Goal: Task Accomplishment & Management: Complete application form

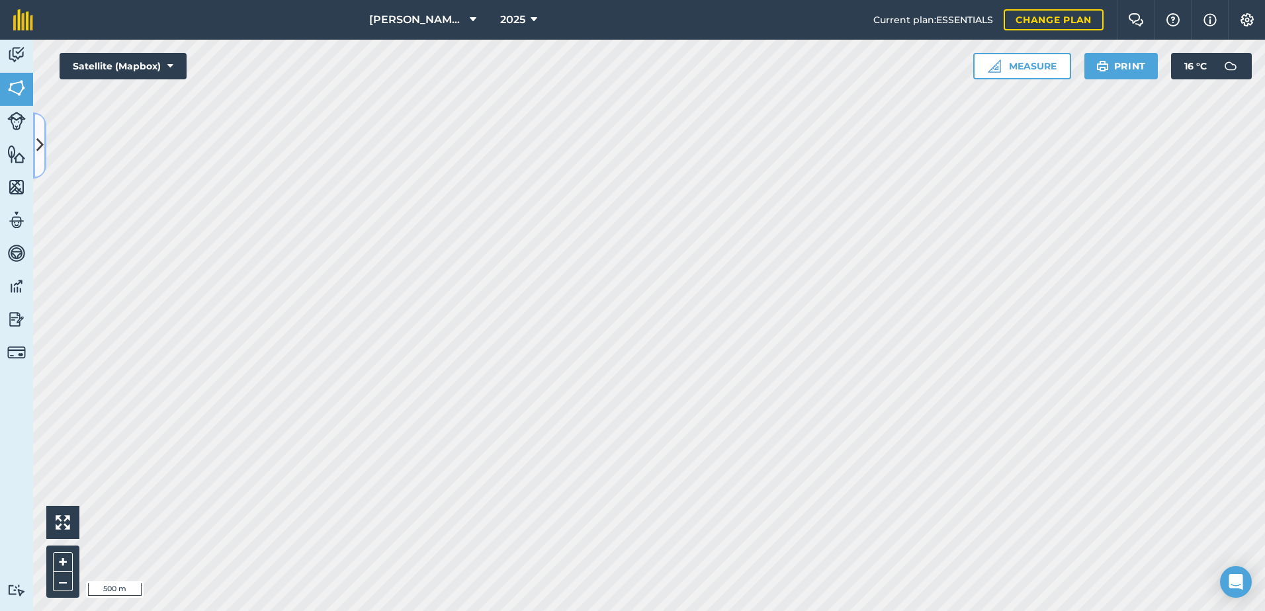
click at [42, 147] on icon at bounding box center [39, 145] width 7 height 23
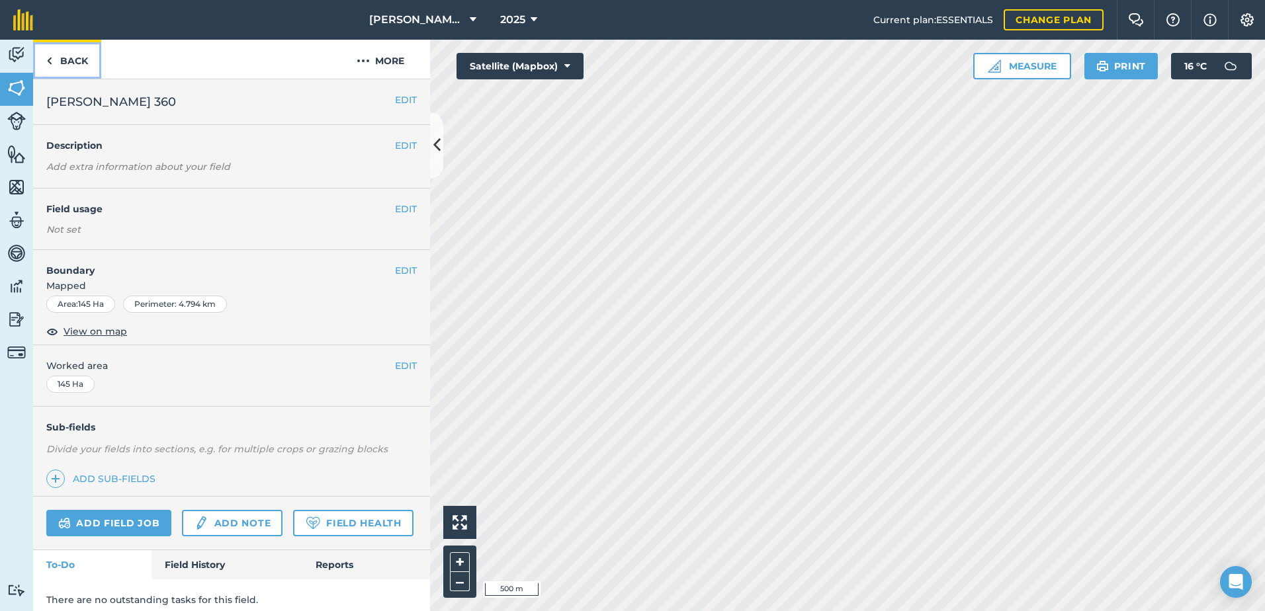
click at [50, 60] on img at bounding box center [49, 61] width 6 height 16
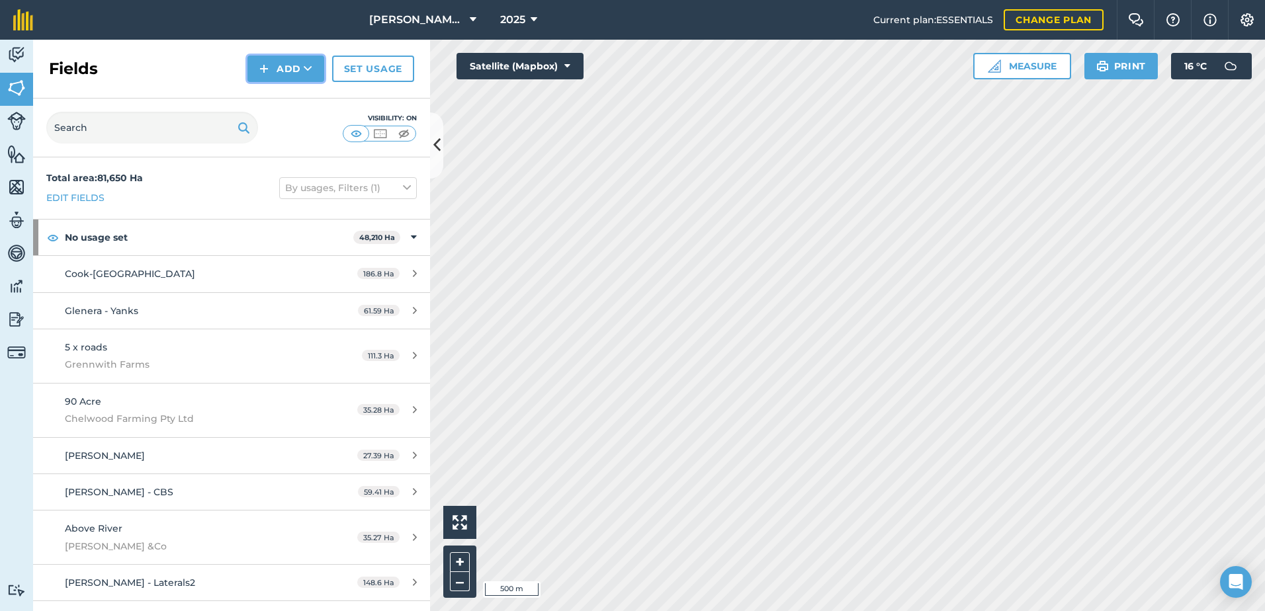
click at [294, 71] on button "Add" at bounding box center [285, 69] width 77 height 26
click at [286, 98] on link "Draw" at bounding box center [285, 98] width 73 height 29
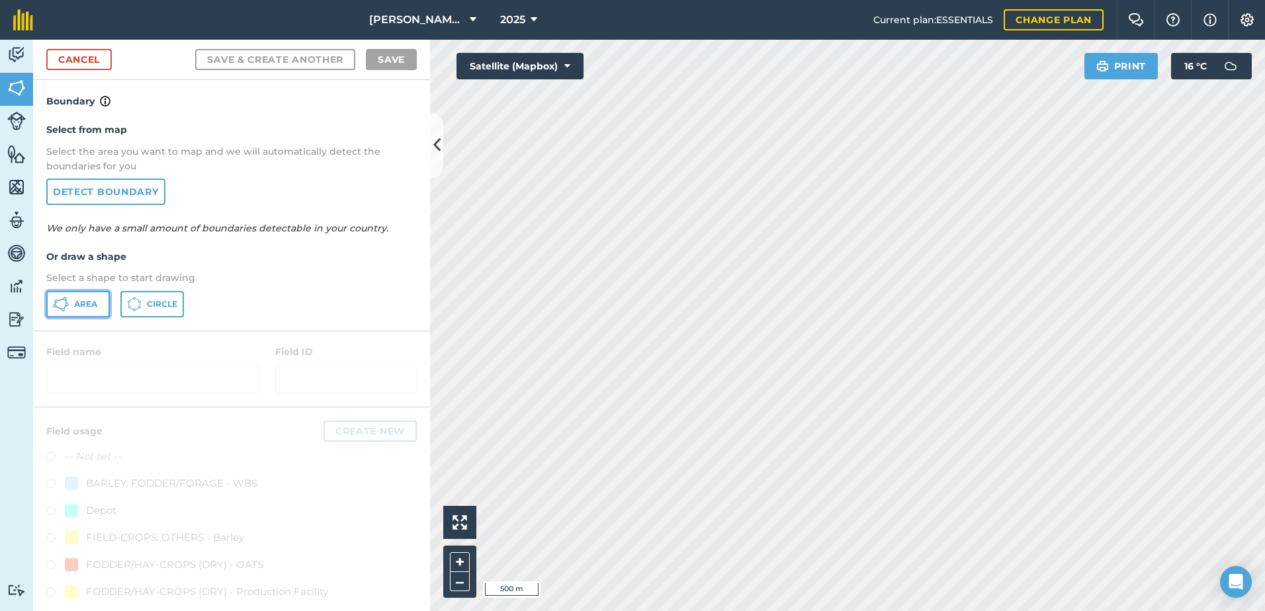
click at [74, 304] on span "Area" at bounding box center [85, 304] width 23 height 11
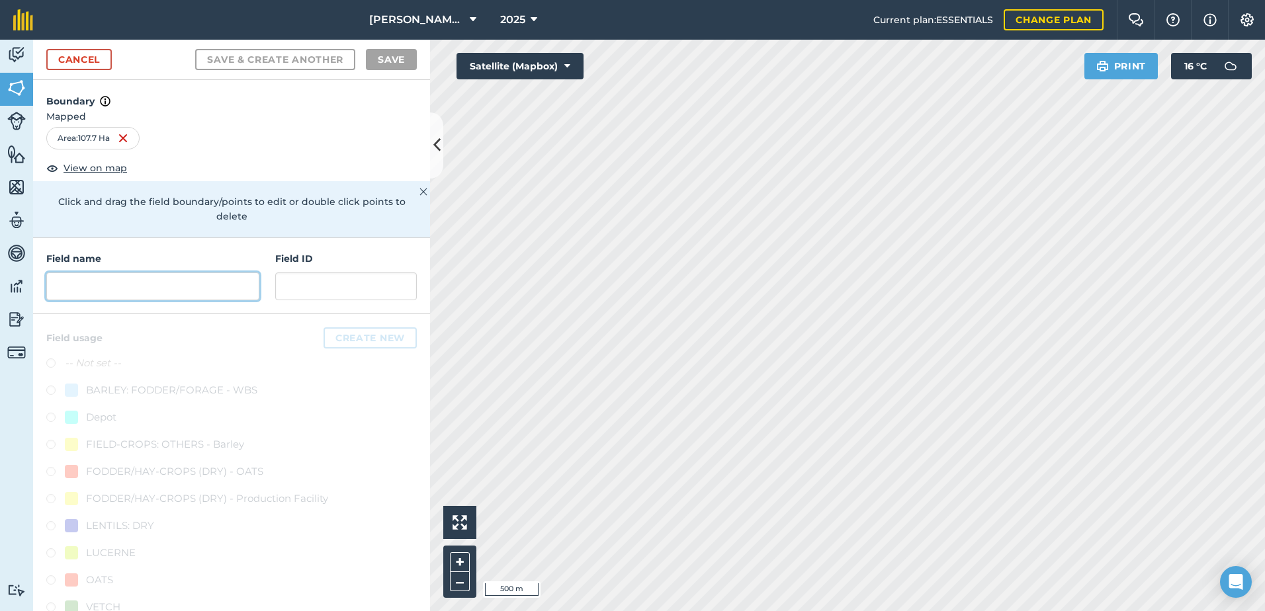
click at [56, 283] on input "text" at bounding box center [152, 287] width 213 height 28
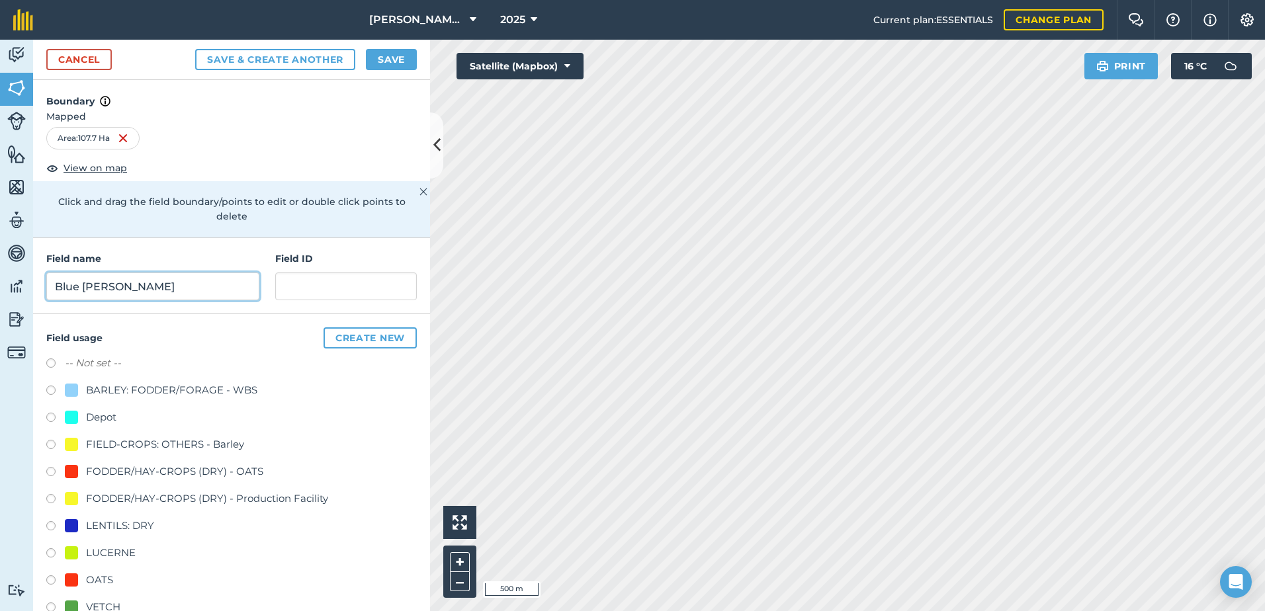
type input "Blue [PERSON_NAME]"
click at [52, 472] on label at bounding box center [55, 473] width 19 height 13
radio input "true"
click at [398, 60] on button "Save" at bounding box center [391, 59] width 51 height 21
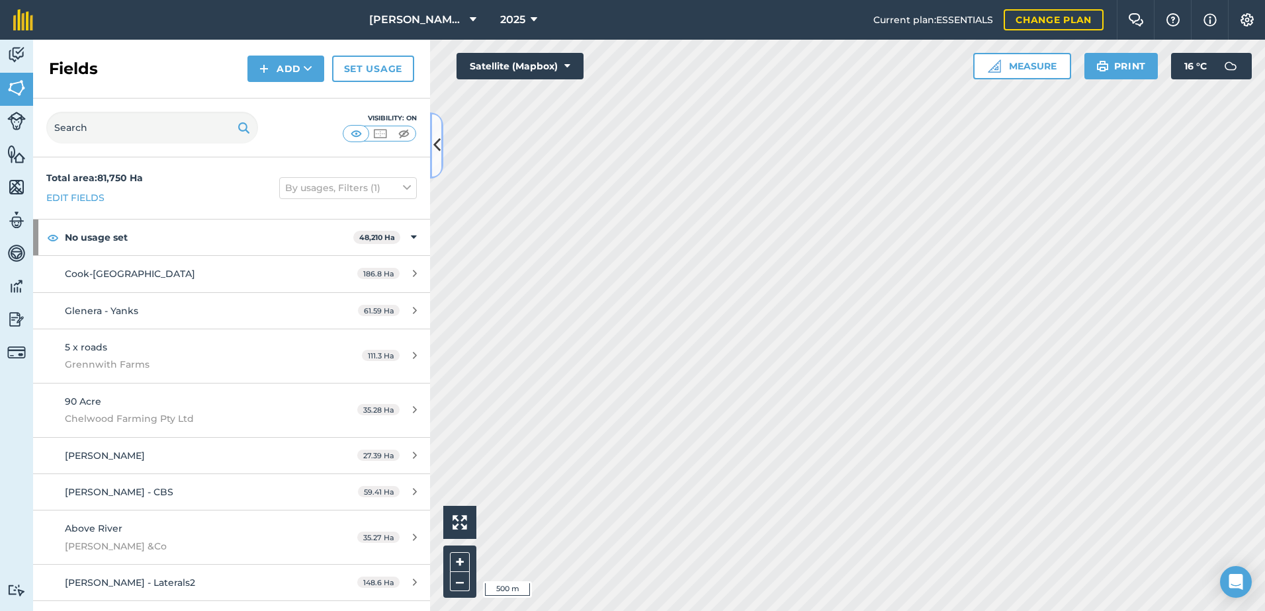
click at [439, 150] on icon at bounding box center [436, 145] width 7 height 23
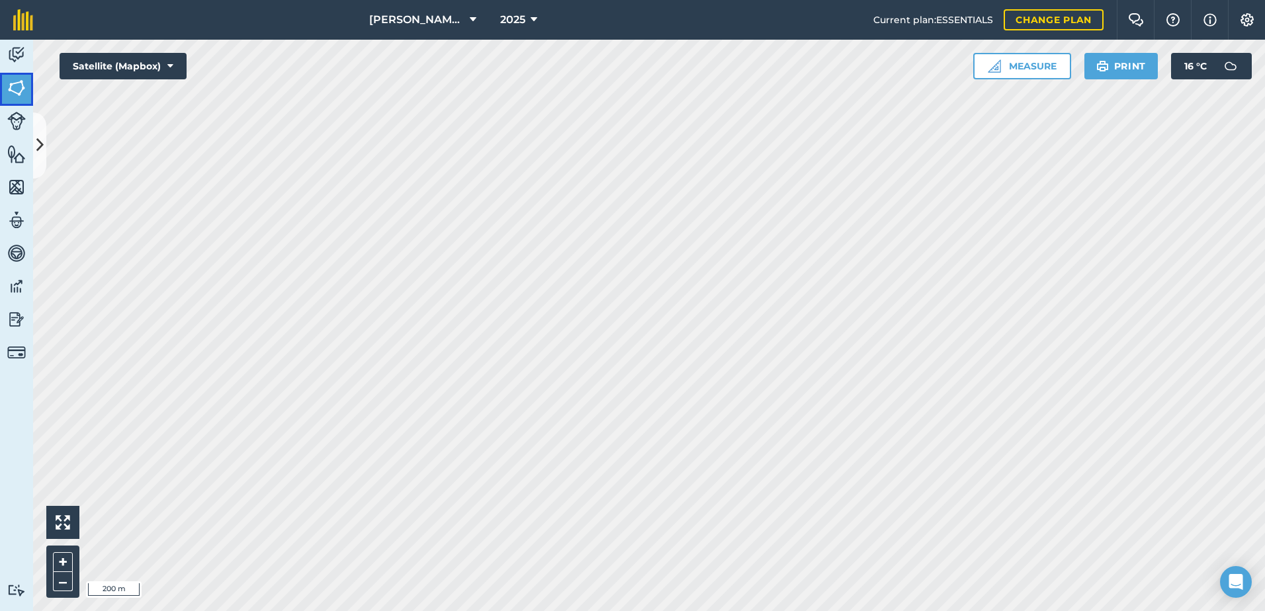
click at [21, 91] on img at bounding box center [16, 88] width 19 height 20
click at [40, 145] on icon at bounding box center [39, 145] width 7 height 23
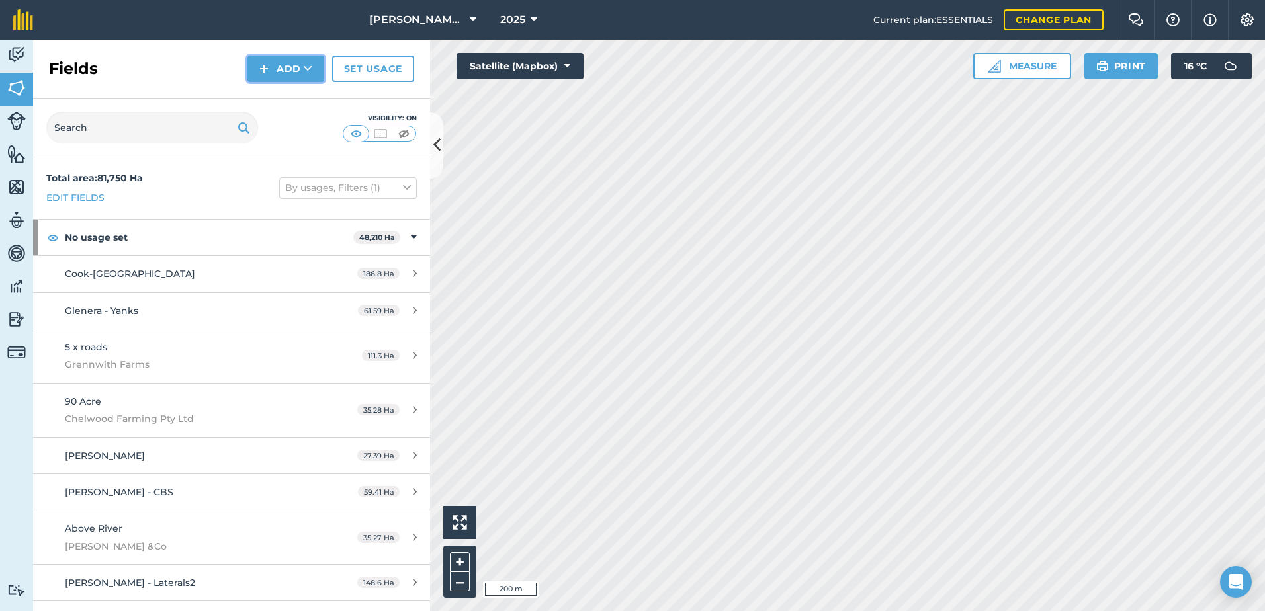
click at [306, 69] on icon at bounding box center [308, 68] width 9 height 13
click at [298, 107] on link "Draw" at bounding box center [285, 98] width 73 height 29
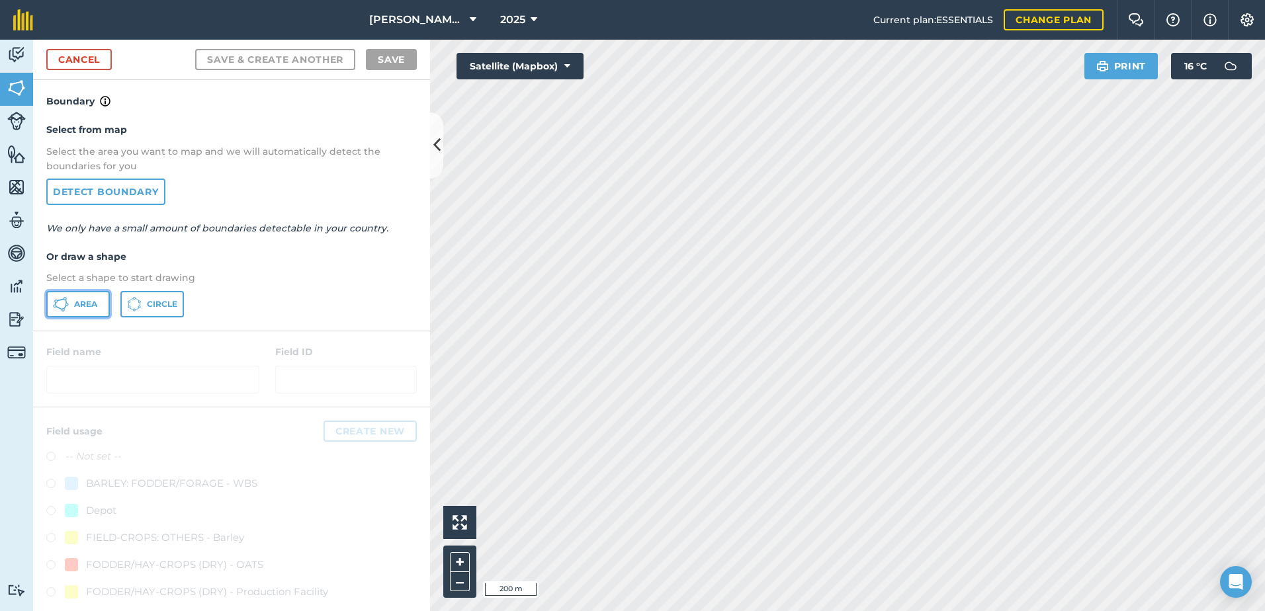
click at [83, 306] on span "Area" at bounding box center [85, 304] width 23 height 11
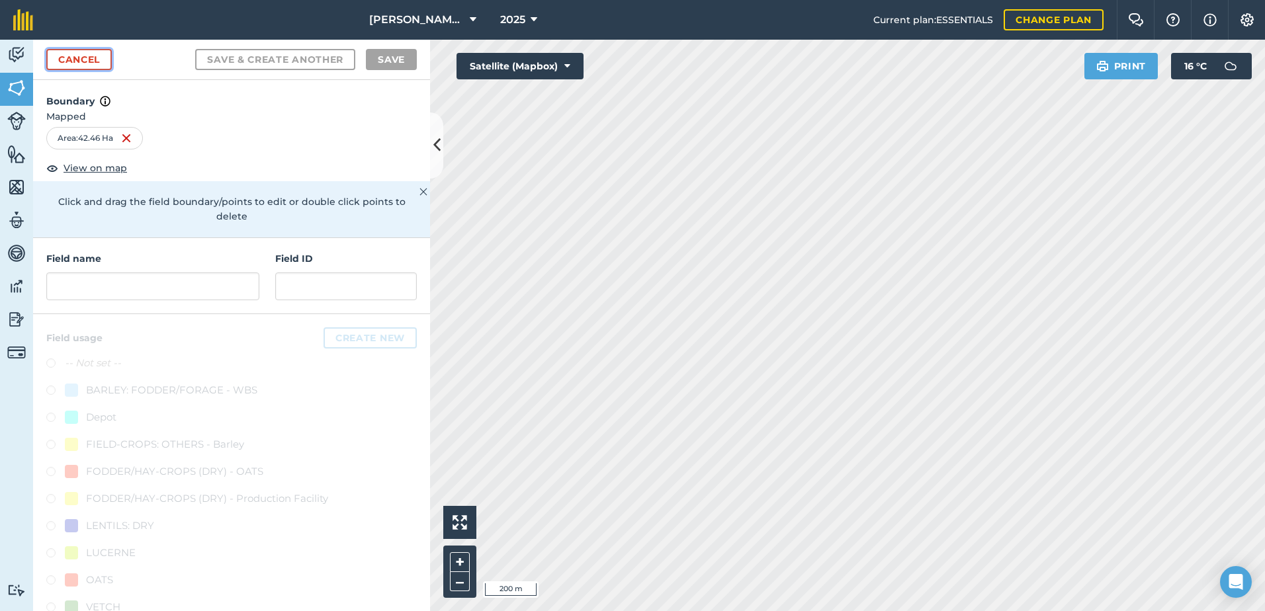
click at [97, 63] on link "Cancel" at bounding box center [79, 59] width 66 height 21
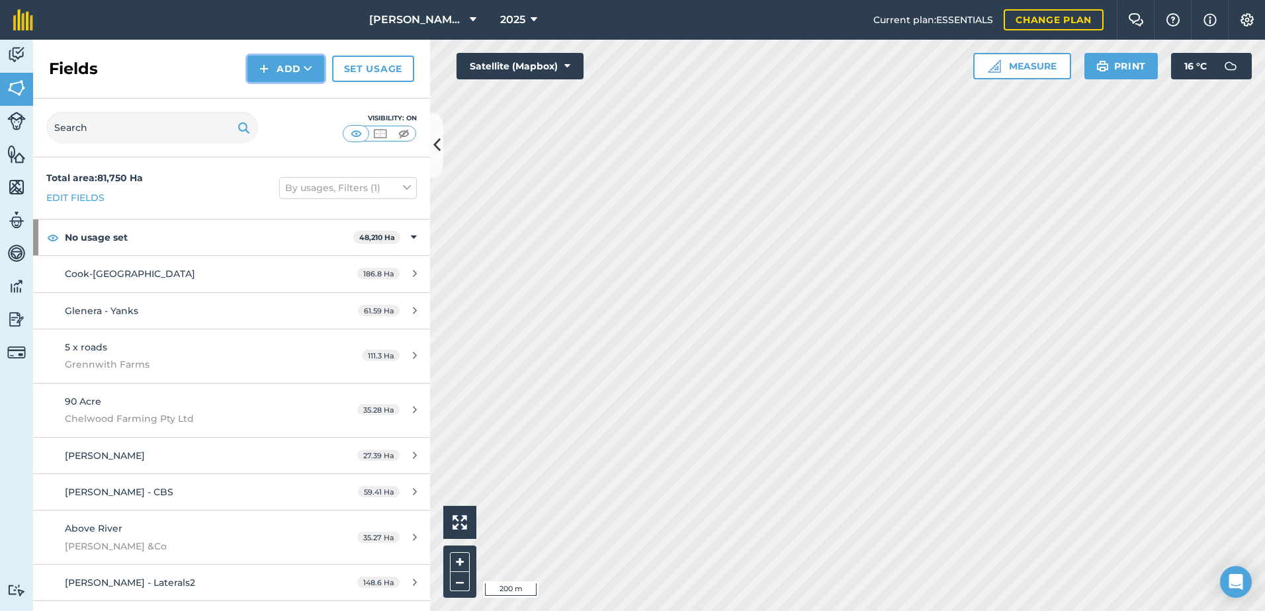
click at [286, 58] on button "Add" at bounding box center [285, 69] width 77 height 26
click at [280, 100] on link "Draw" at bounding box center [285, 98] width 73 height 29
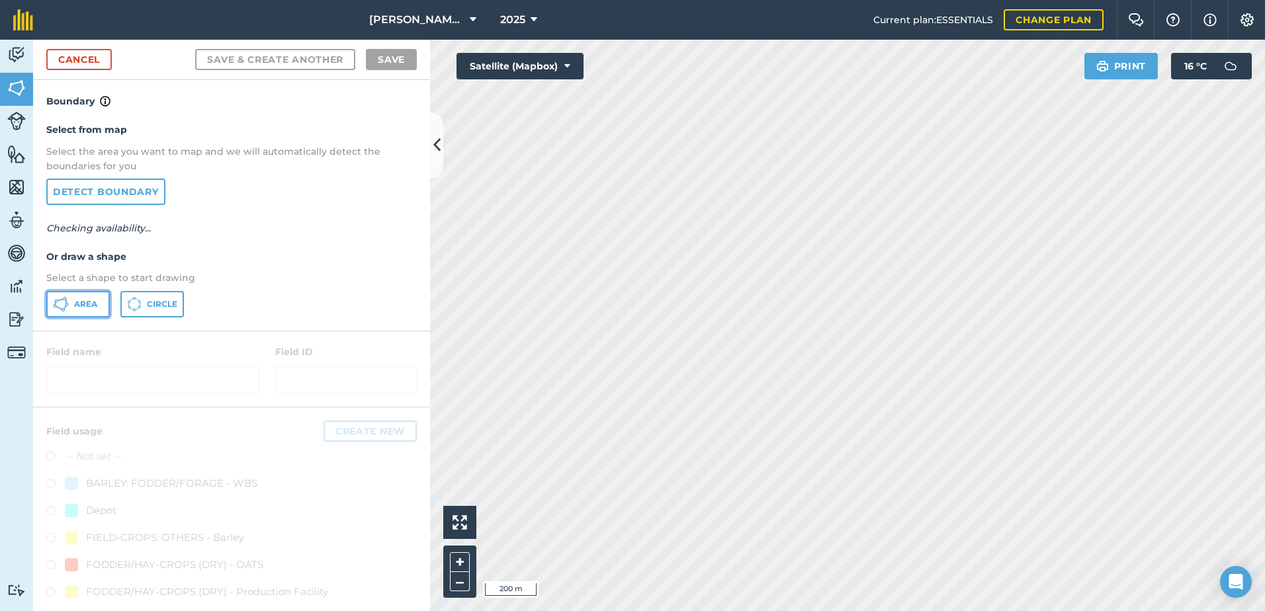
drag, startPoint x: 79, startPoint y: 308, endPoint x: 87, endPoint y: 308, distance: 8.6
click at [79, 308] on span "Area" at bounding box center [85, 304] width 23 height 11
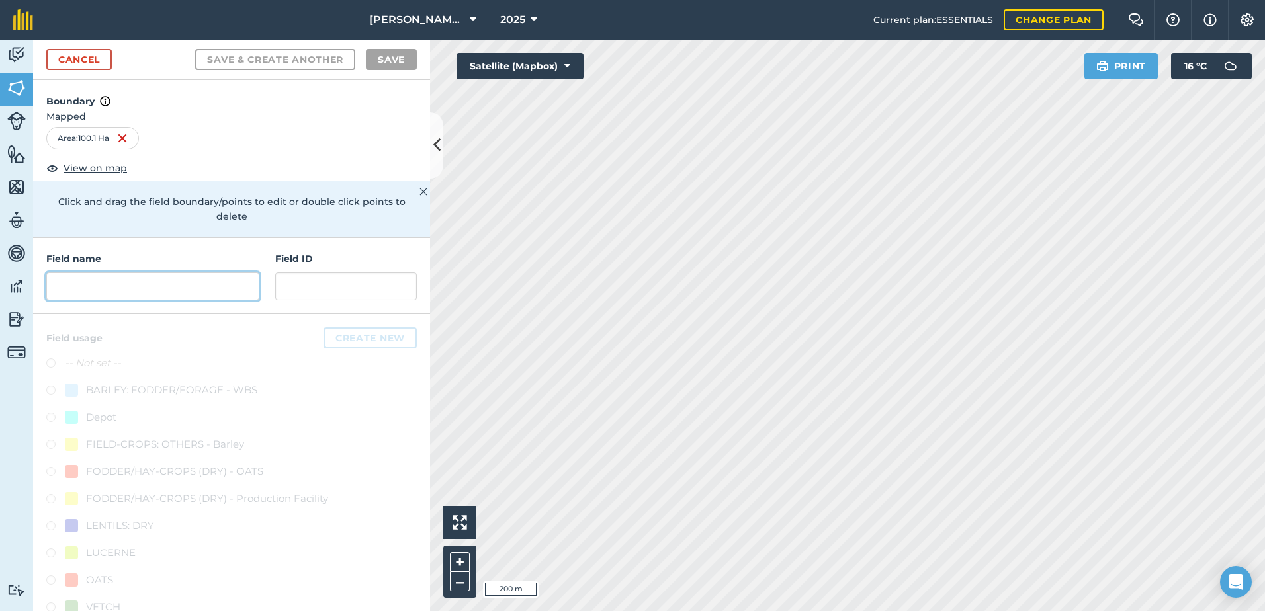
click at [65, 285] on input "text" at bounding box center [152, 287] width 213 height 28
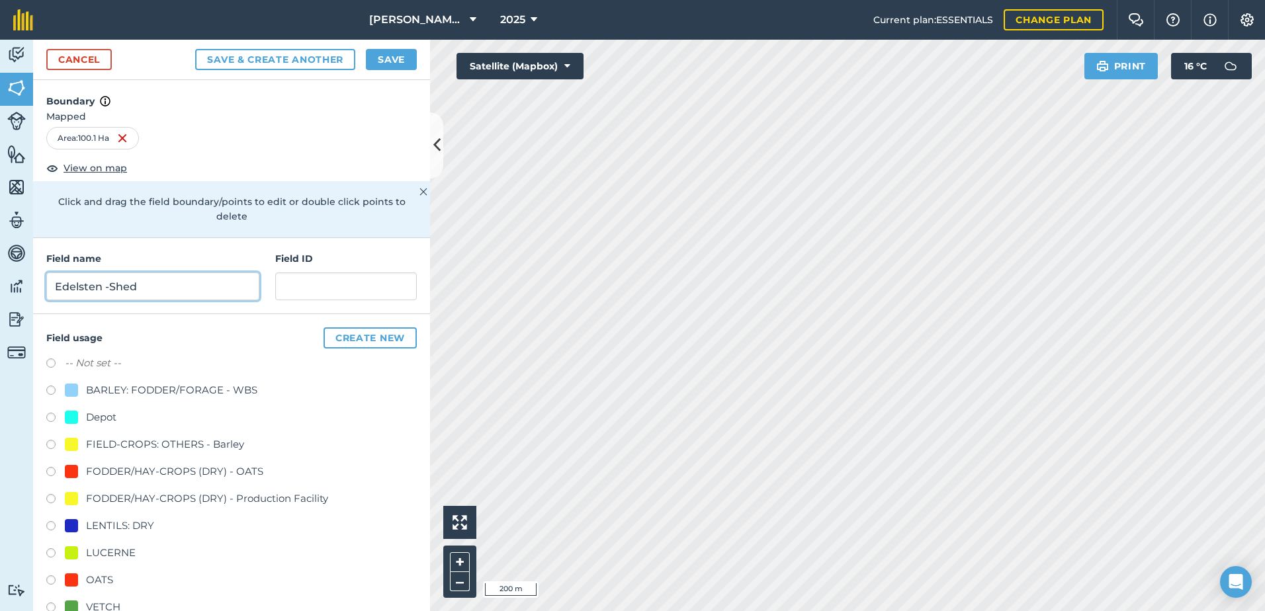
type input "Edelsten -Shed"
click at [52, 469] on label at bounding box center [55, 473] width 19 height 13
radio input "true"
click at [390, 58] on button "Save" at bounding box center [391, 59] width 51 height 21
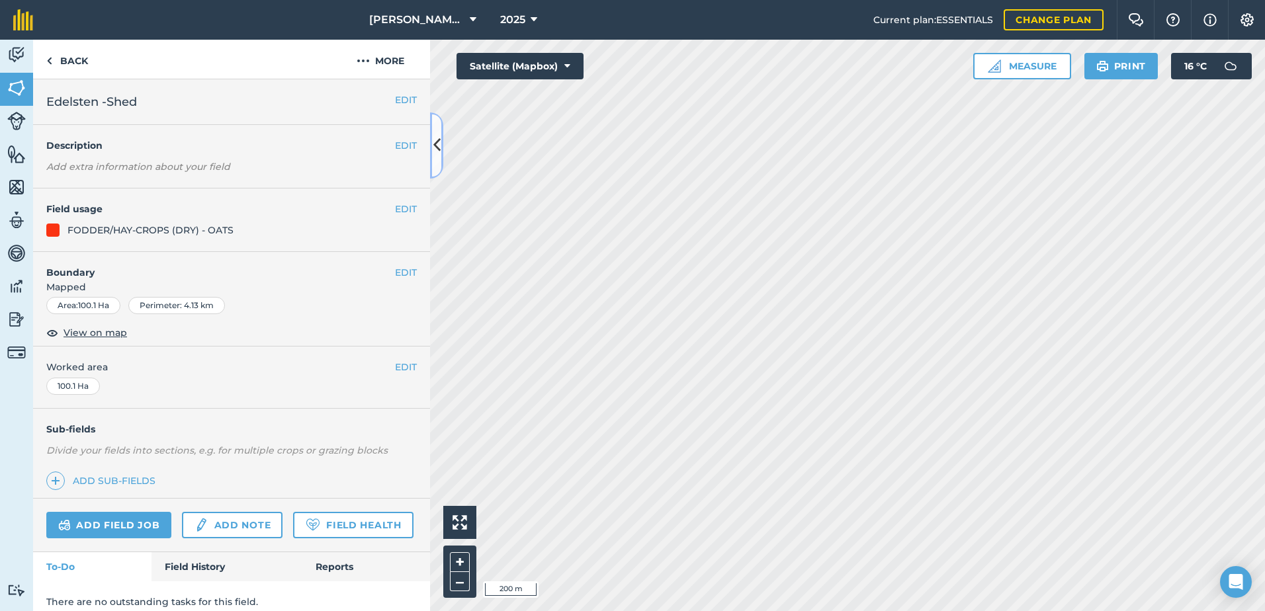
click at [439, 142] on icon at bounding box center [436, 145] width 7 height 23
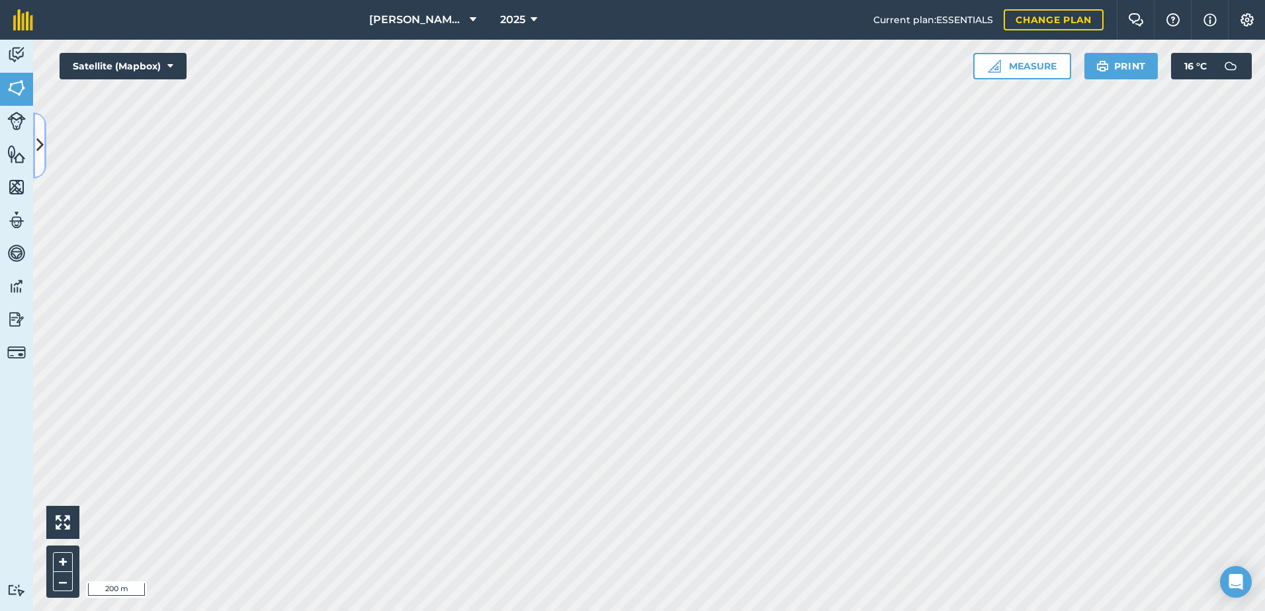
click at [36, 138] on icon at bounding box center [39, 145] width 7 height 23
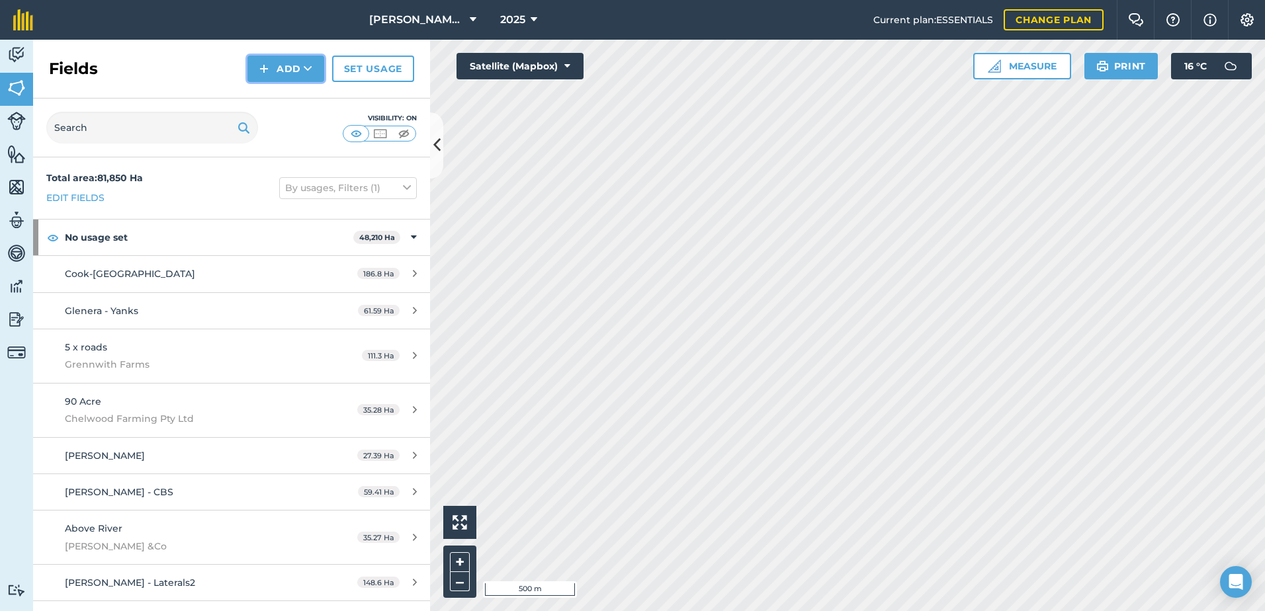
click at [292, 68] on button "Add" at bounding box center [285, 69] width 77 height 26
click at [288, 97] on link "Draw" at bounding box center [285, 98] width 73 height 29
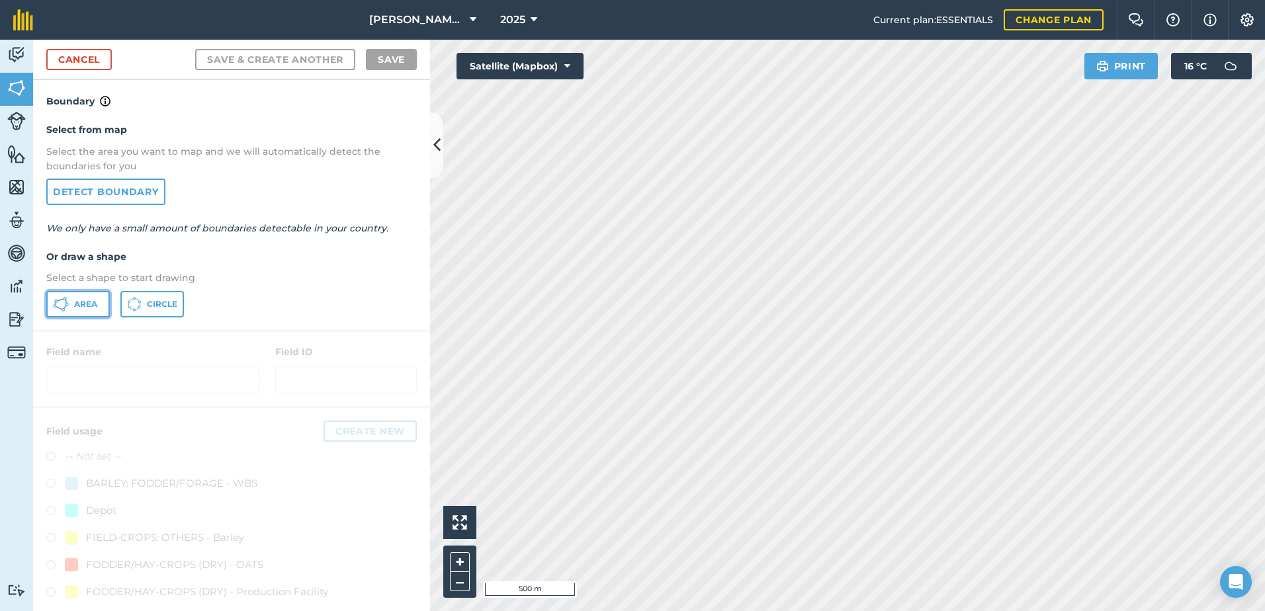
click at [87, 305] on span "Area" at bounding box center [85, 304] width 23 height 11
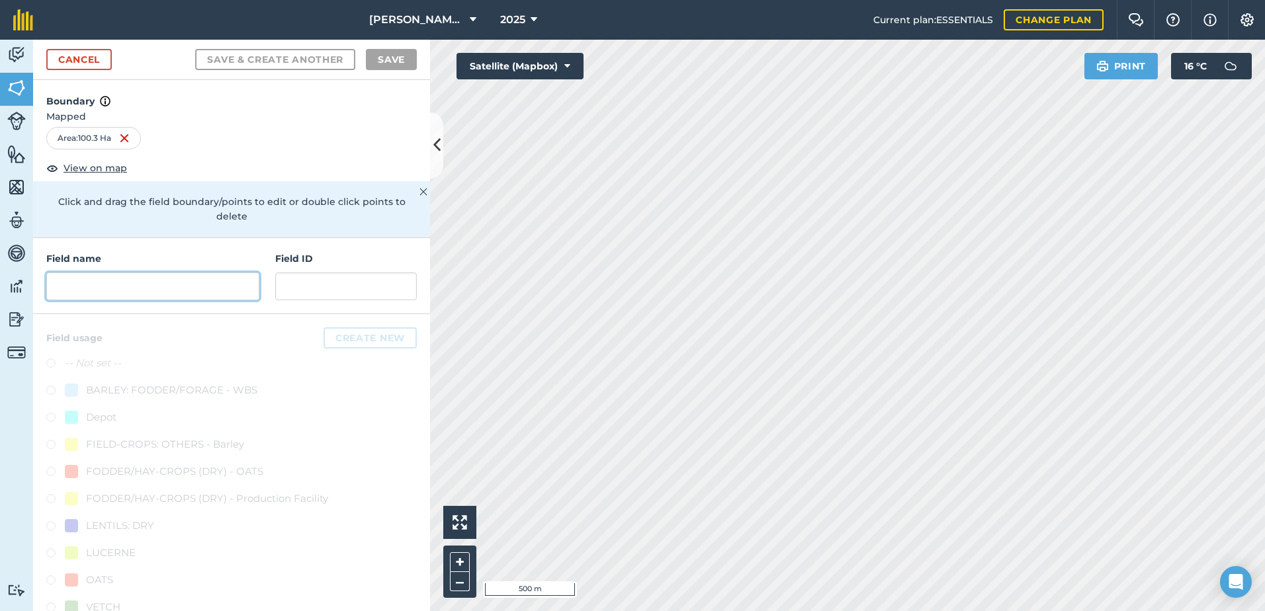
click at [65, 286] on input "text" at bounding box center [152, 287] width 213 height 28
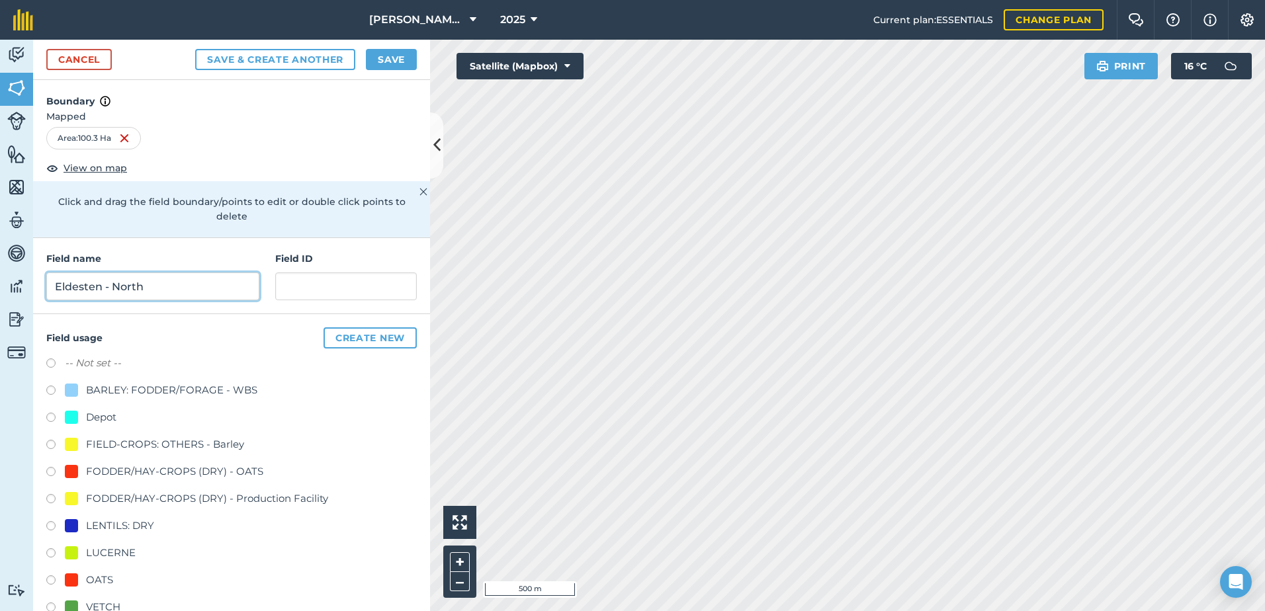
type input "Eldesten - North"
click at [52, 470] on label at bounding box center [55, 473] width 19 height 13
radio input "true"
click at [401, 59] on button "Save" at bounding box center [391, 59] width 51 height 21
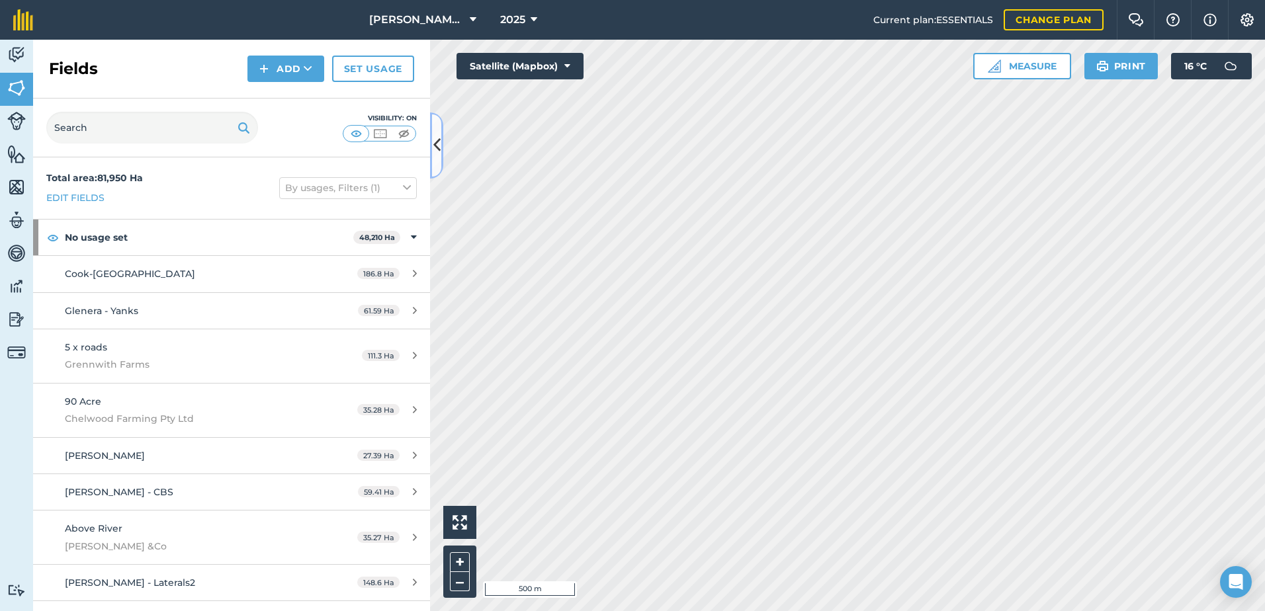
click at [435, 150] on icon at bounding box center [436, 145] width 7 height 23
